Goal: Transaction & Acquisition: Subscribe to service/newsletter

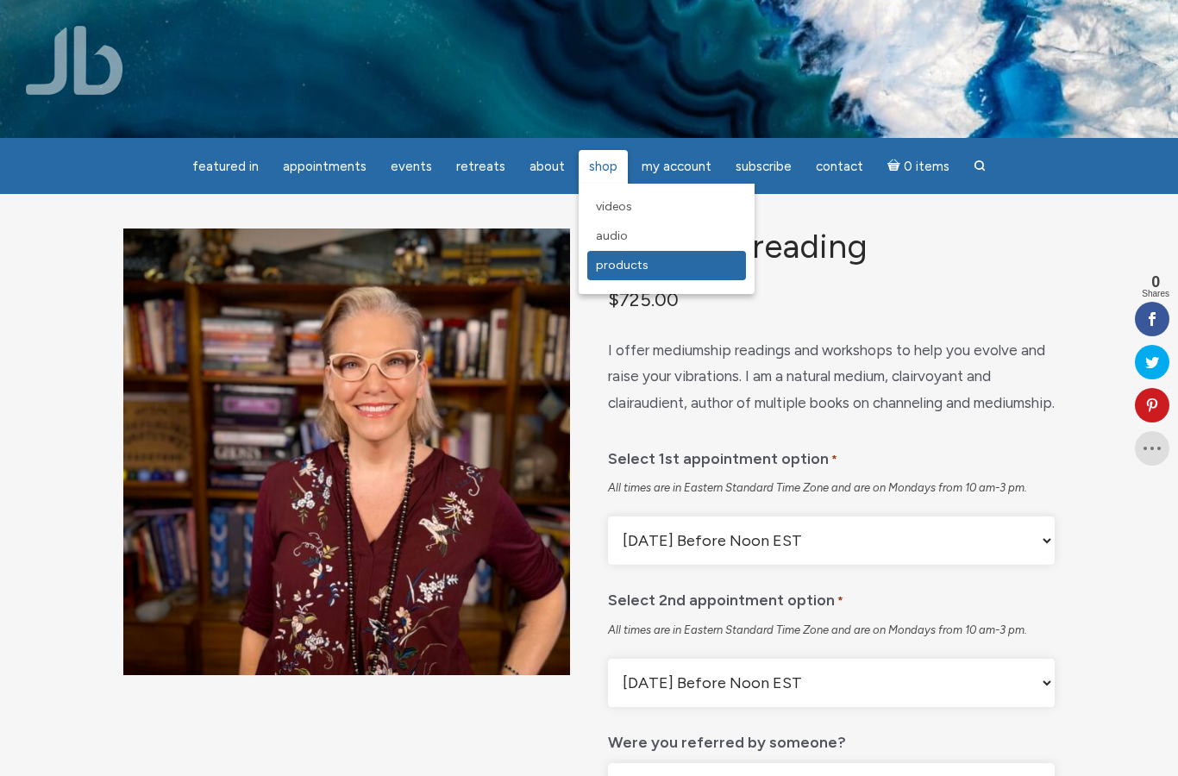
click at [620, 266] on span "Products" at bounding box center [622, 265] width 53 height 15
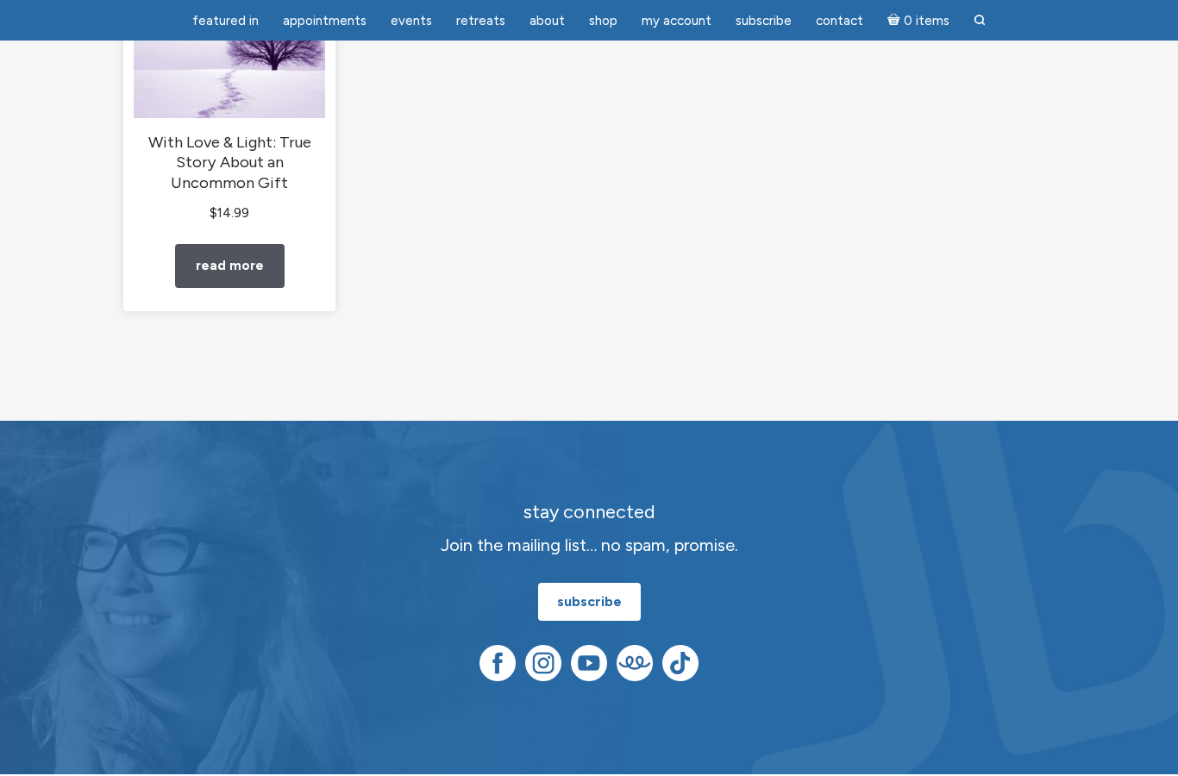
scroll to position [772, 0]
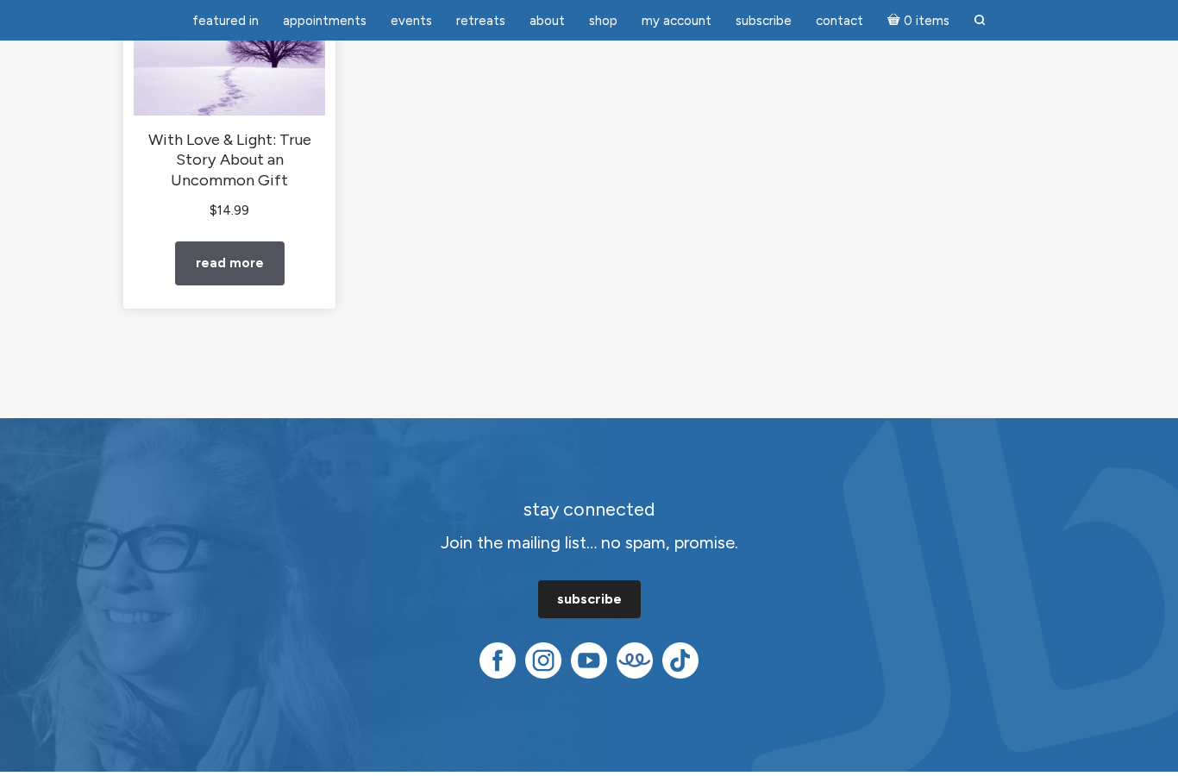
click at [584, 617] on link "subscribe" at bounding box center [589, 599] width 103 height 38
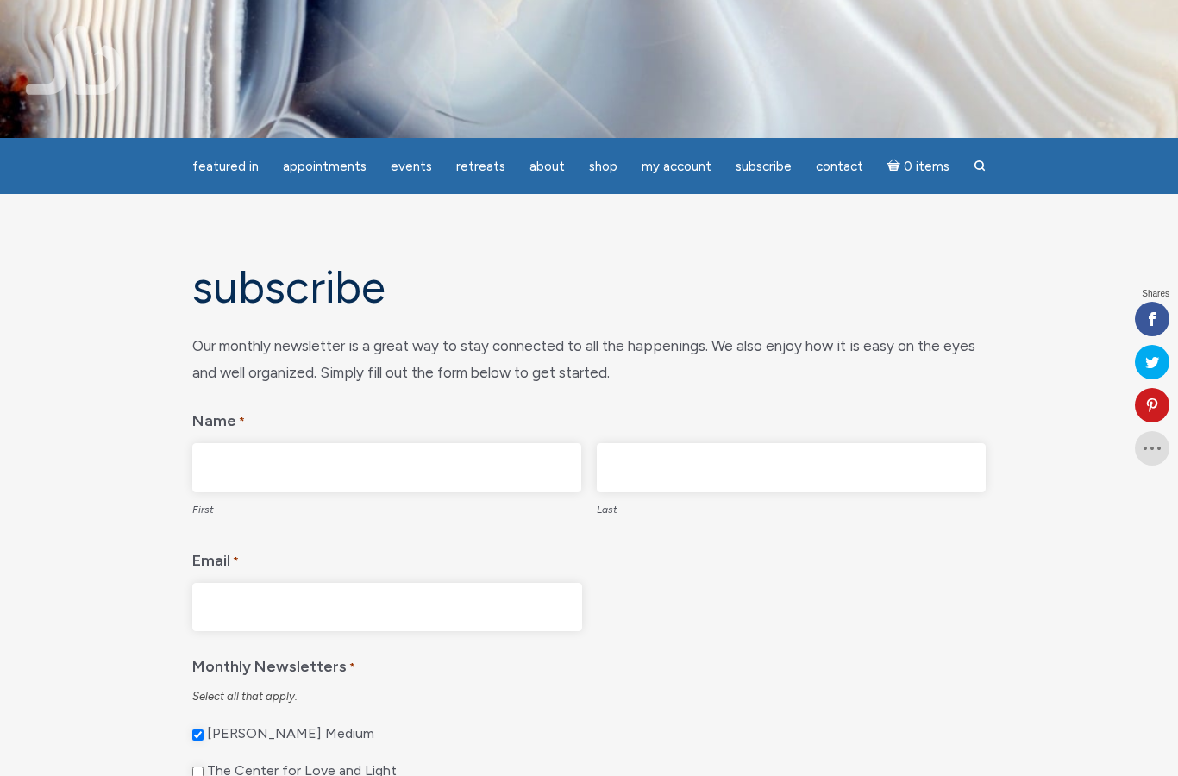
click at [240, 470] on input "First" at bounding box center [386, 467] width 389 height 49
type input "Tricia"
click at [647, 472] on input "Last" at bounding box center [791, 467] width 389 height 49
type input "Merrill"
click at [221, 617] on input "Email *" at bounding box center [387, 607] width 390 height 49
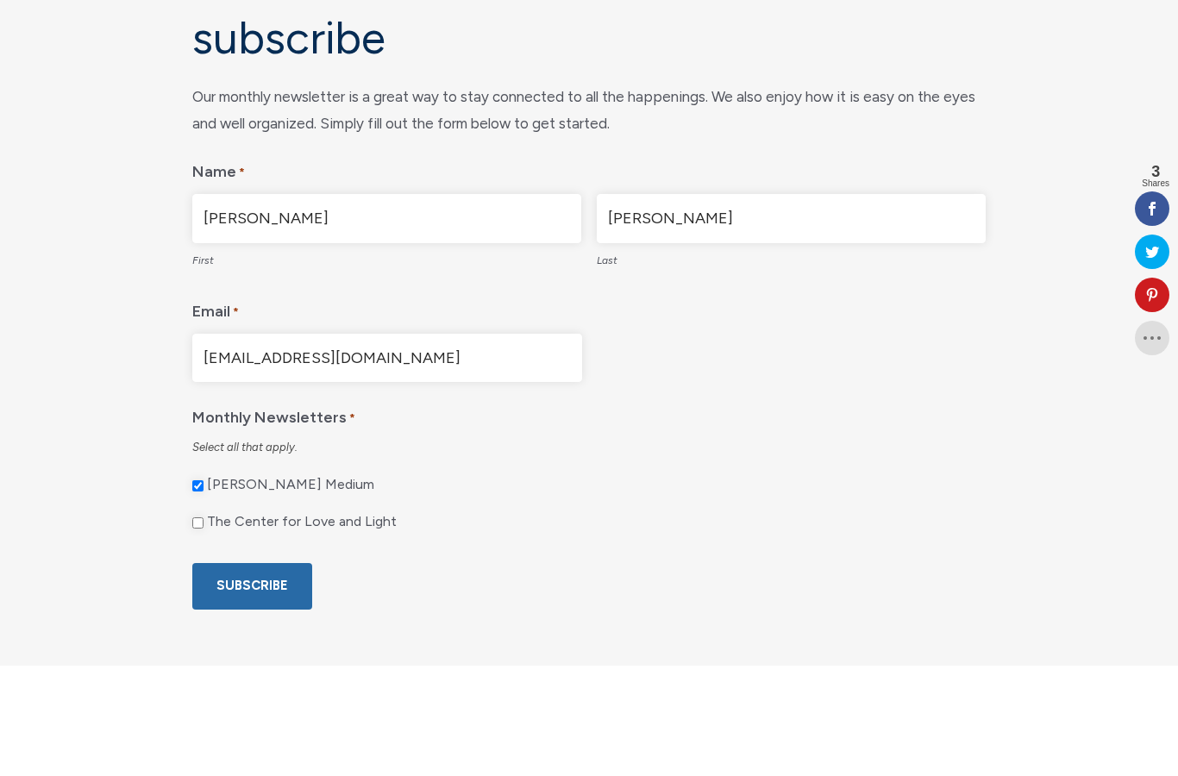
scroll to position [84, 0]
type input "tricialmerrill@msn.com"
click at [197, 626] on input "The Center for Love and Light" at bounding box center [197, 631] width 11 height 11
checkbox input "true"
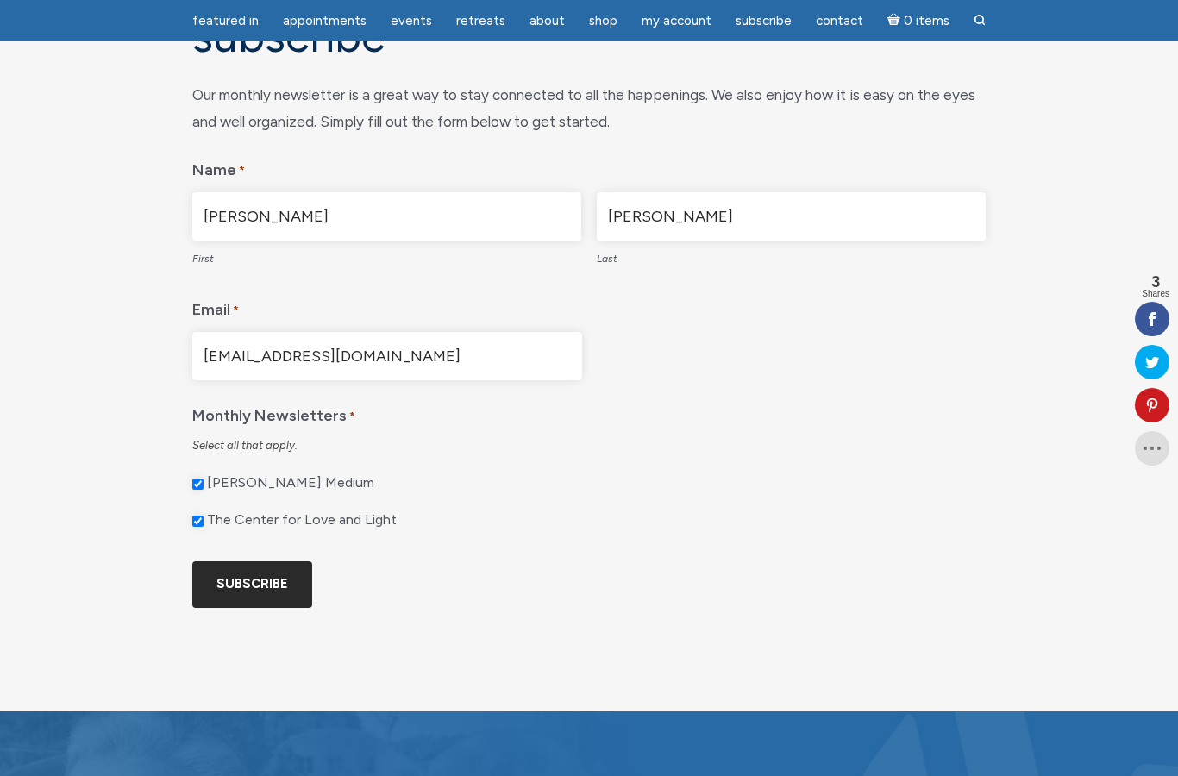
click at [241, 607] on input "Subscribe" at bounding box center [252, 584] width 120 height 46
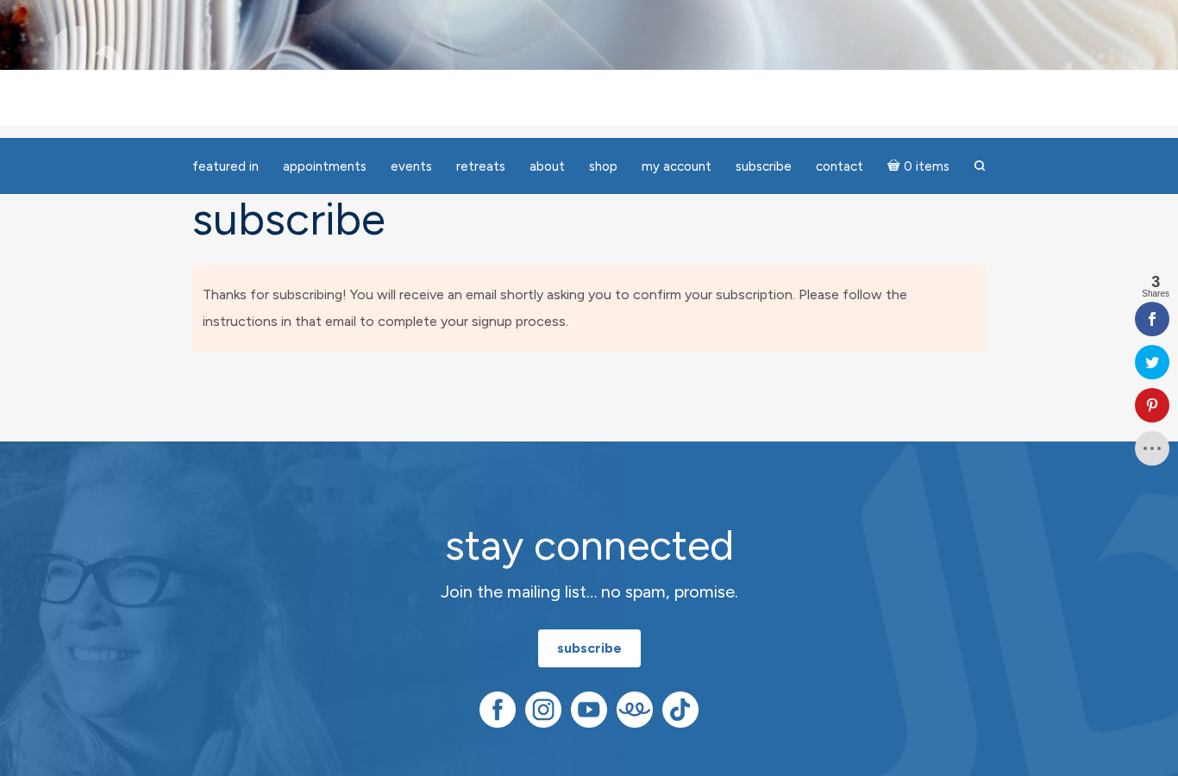
scroll to position [0, 0]
